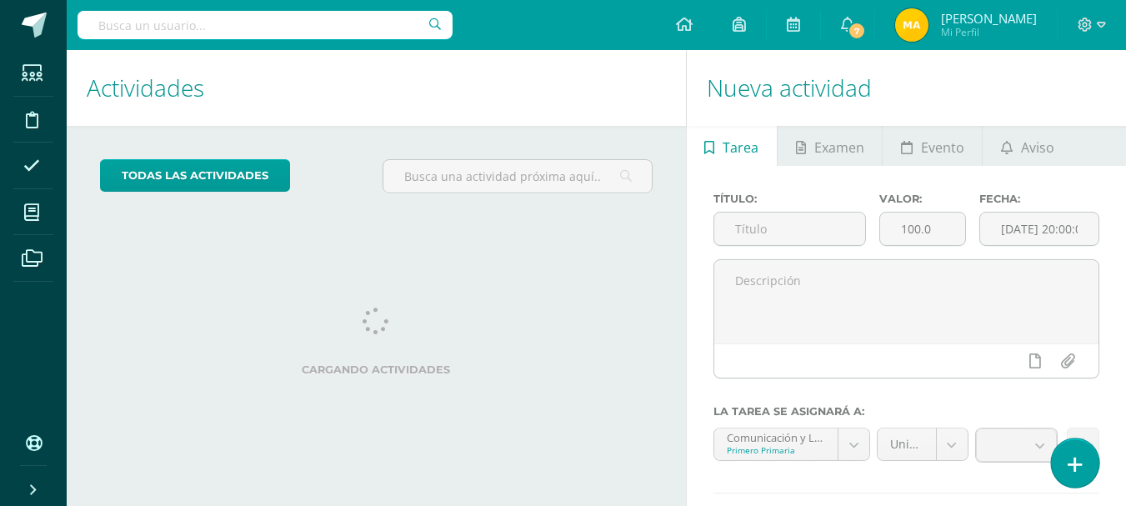
click at [1059, 459] on link at bounding box center [1074, 462] width 47 height 48
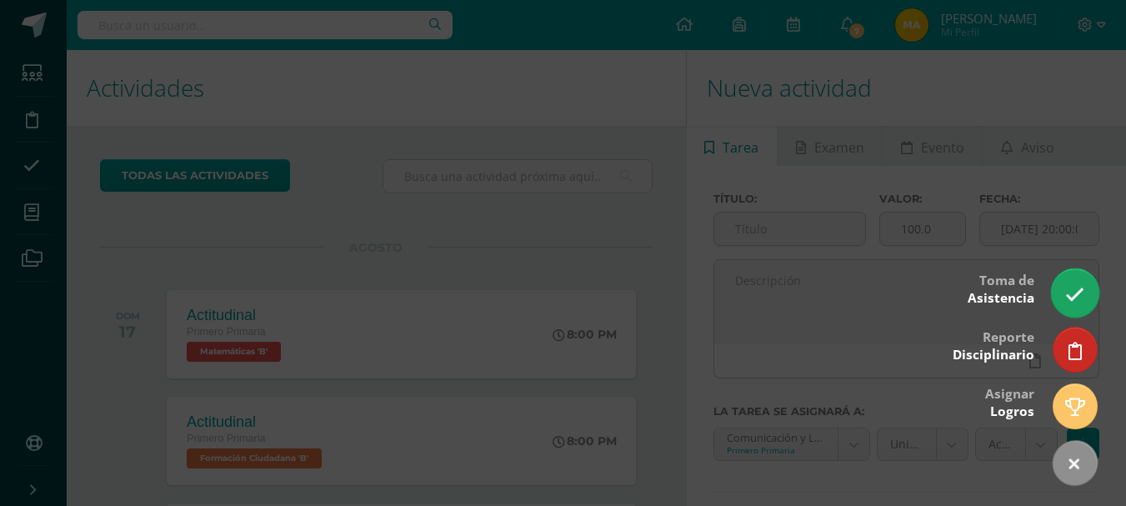
click at [1081, 305] on link at bounding box center [1074, 292] width 47 height 48
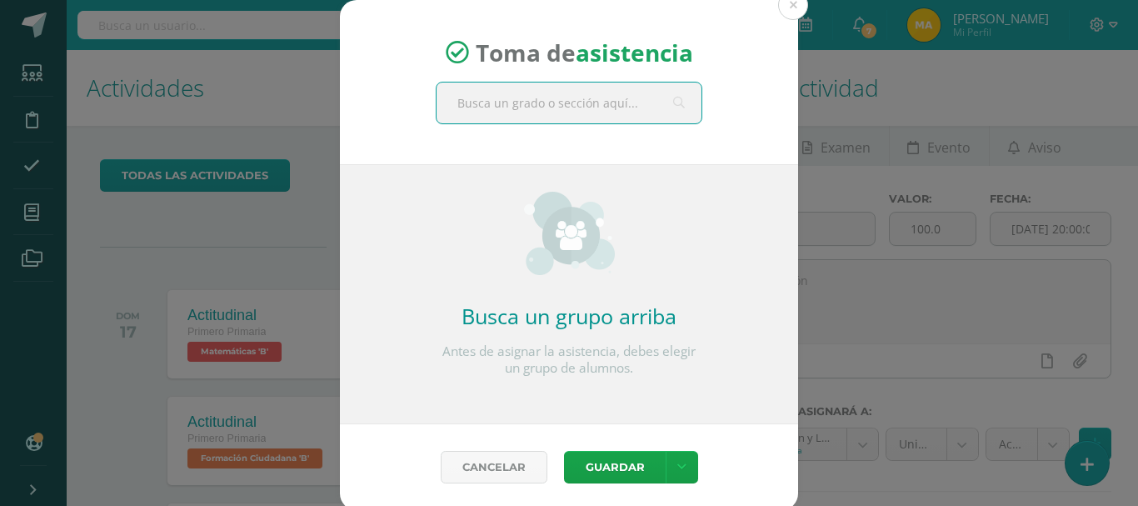
click at [589, 161] on div "Toma de asistencia" at bounding box center [569, 82] width 458 height 164
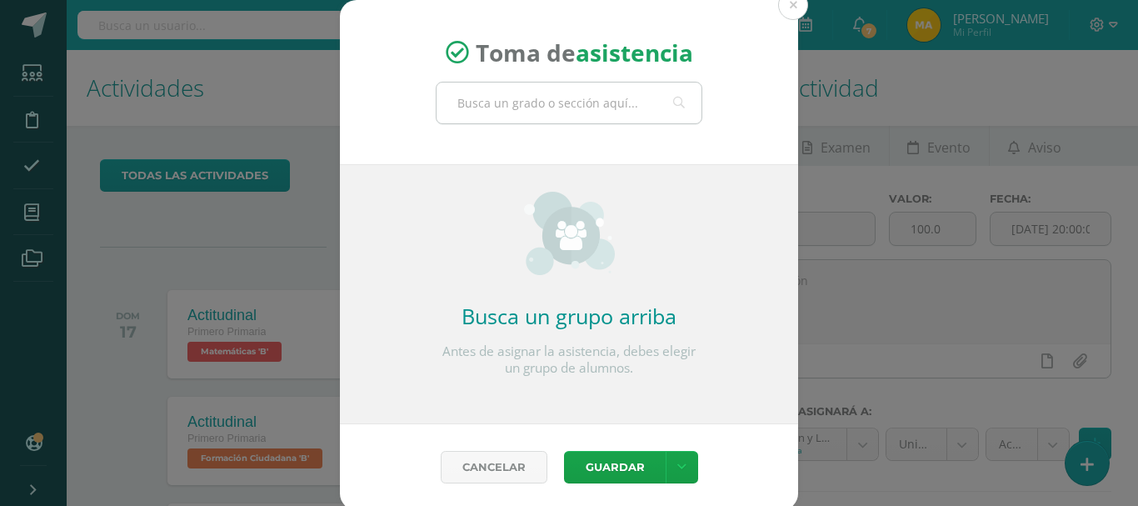
click at [654, 100] on input "text" at bounding box center [569, 102] width 265 height 41
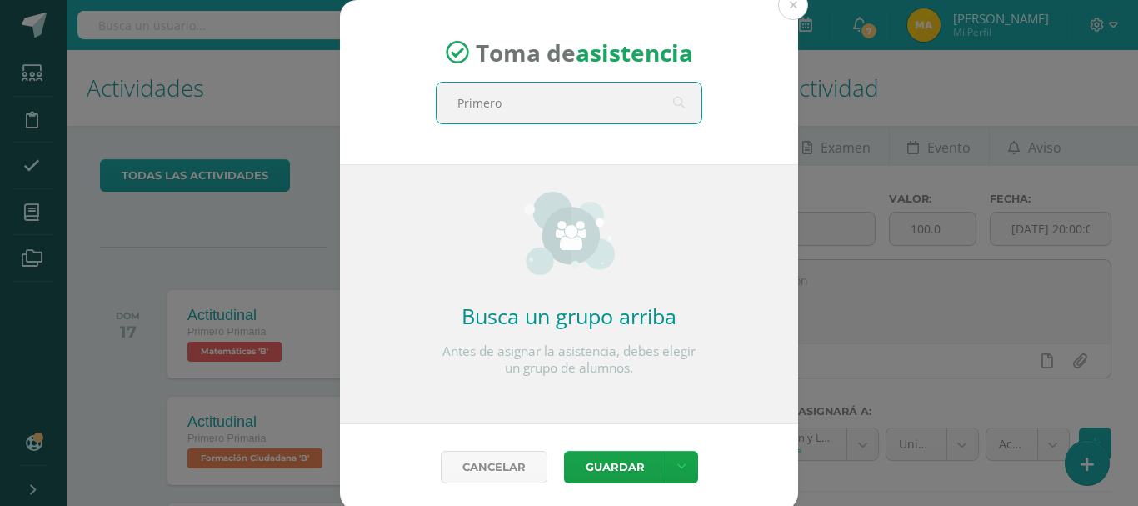
type input "Primero B"
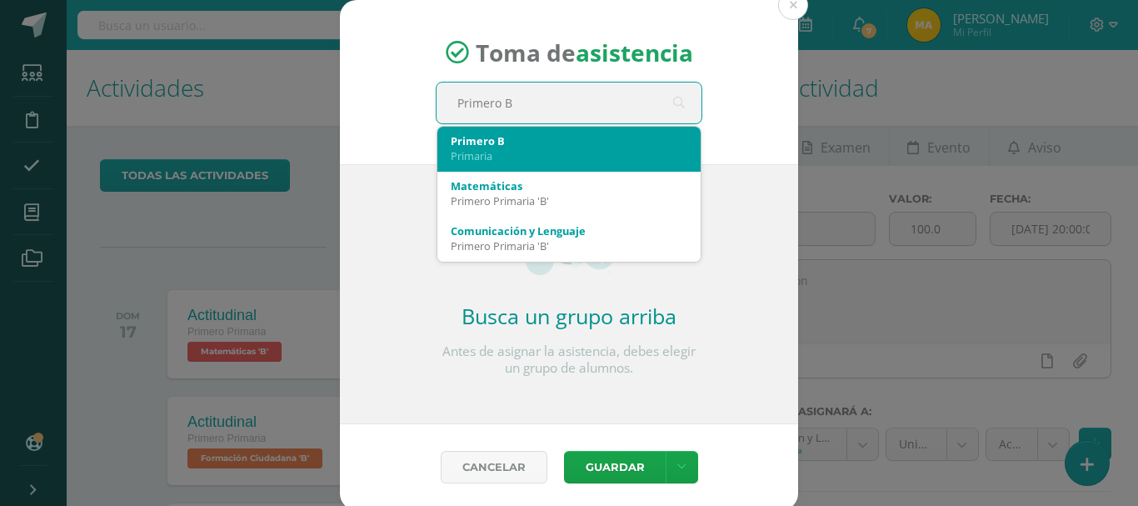
click at [649, 149] on div "Primaria" at bounding box center [569, 155] width 237 height 15
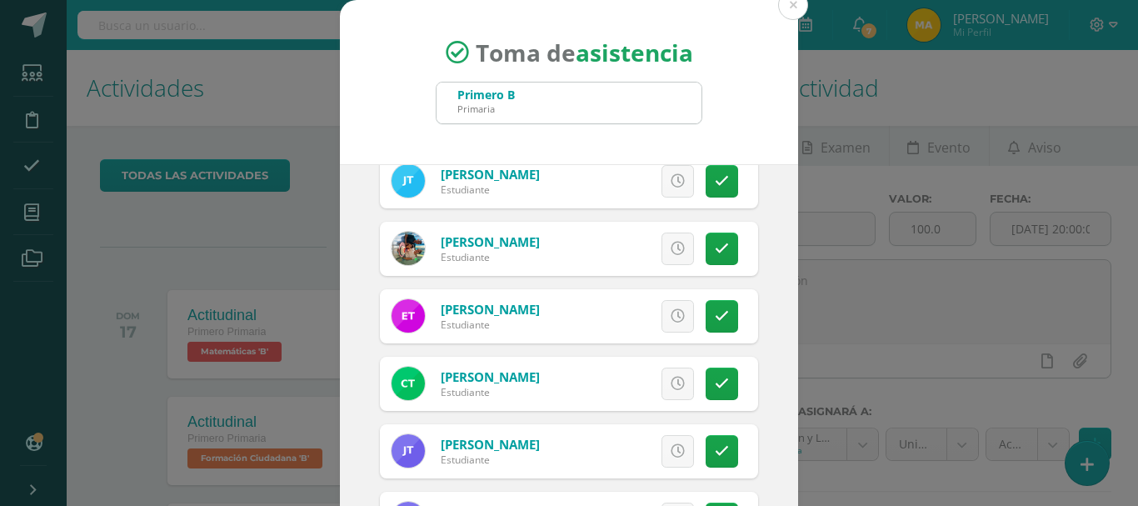
scroll to position [992, 0]
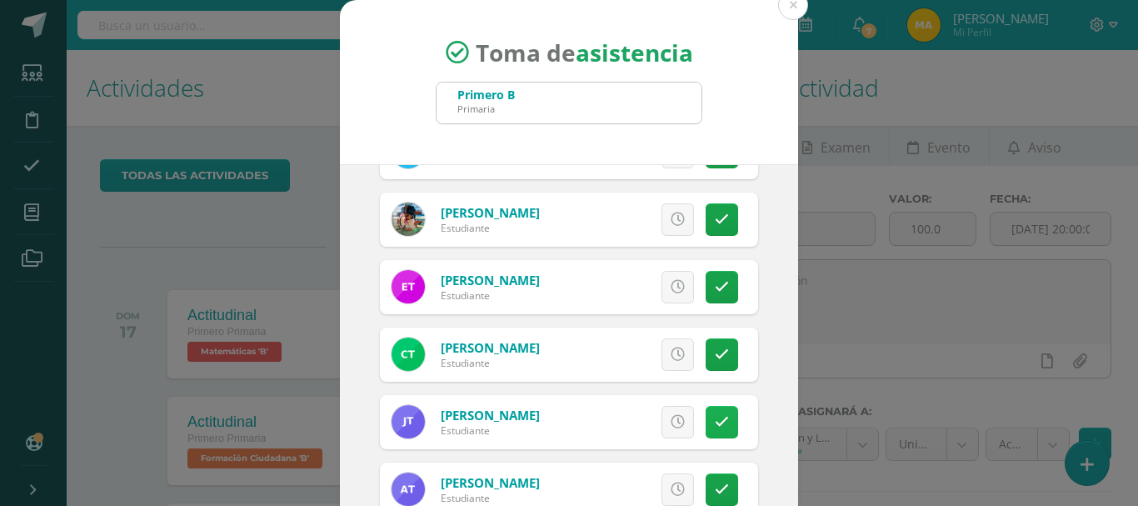
click at [717, 427] on link at bounding box center [722, 422] width 32 height 32
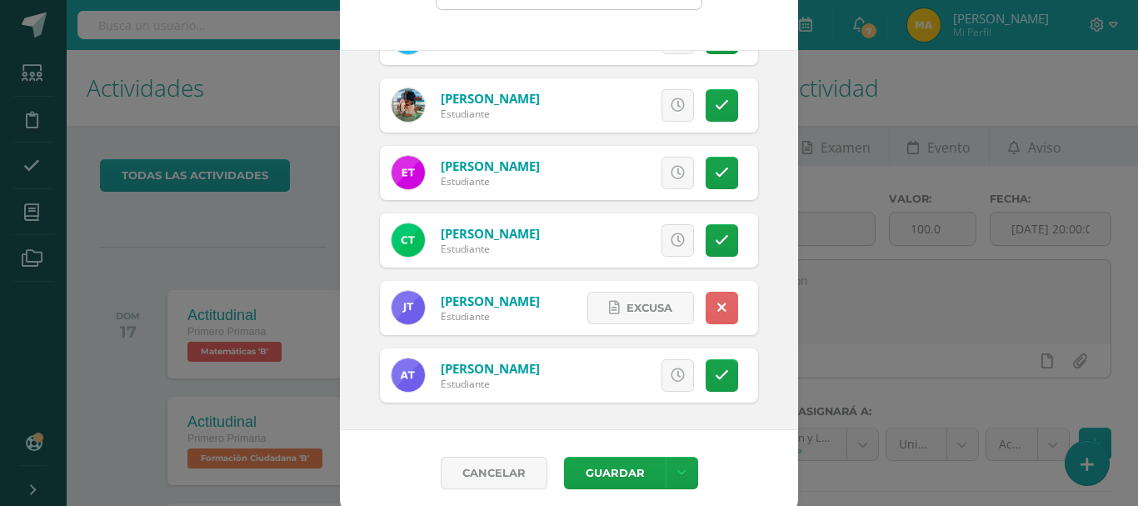
scroll to position [124, 0]
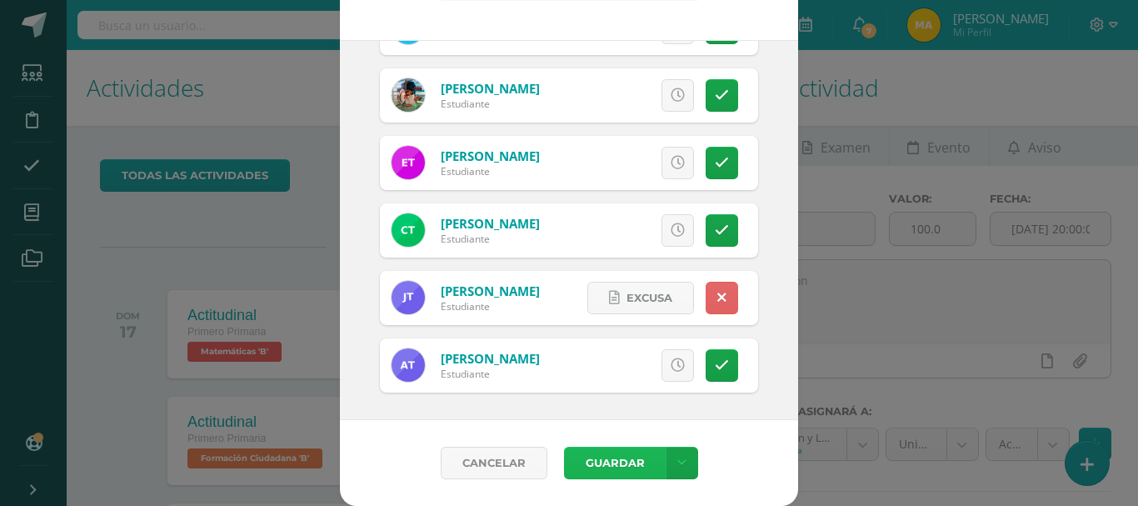
click at [616, 467] on button "Guardar" at bounding box center [615, 463] width 102 height 32
